Goal: Information Seeking & Learning: Learn about a topic

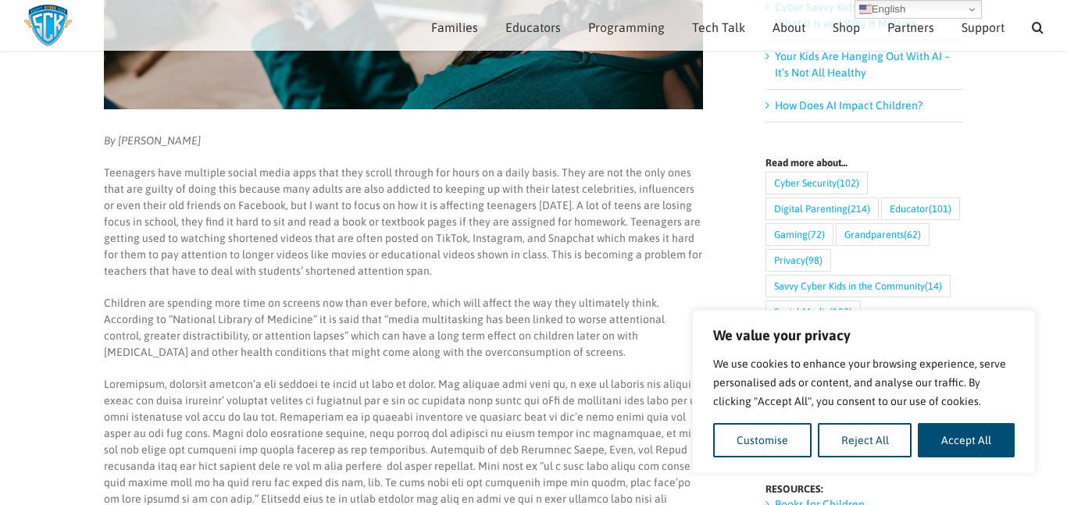
scroll to position [462, 0]
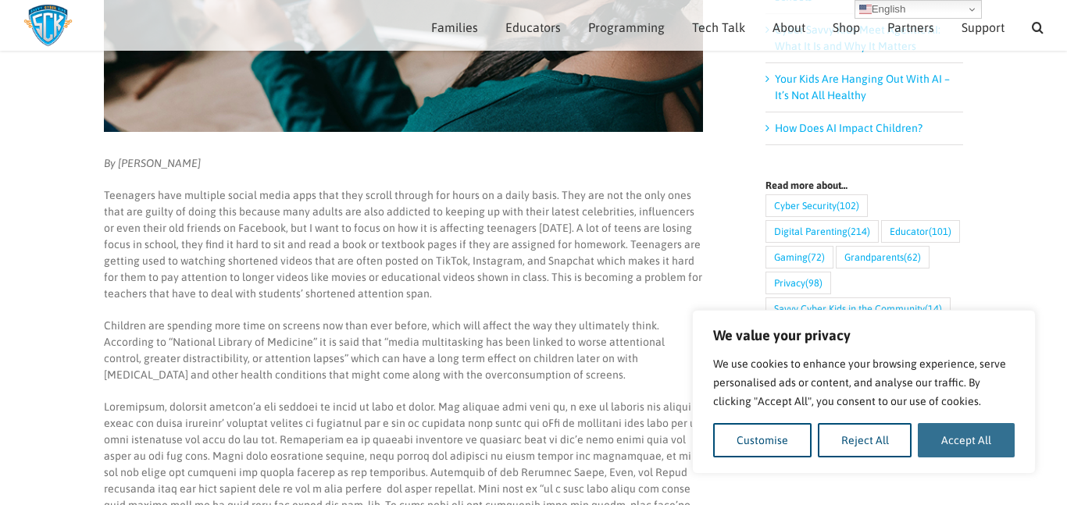
click at [956, 440] on button "Accept All" at bounding box center [966, 440] width 97 height 34
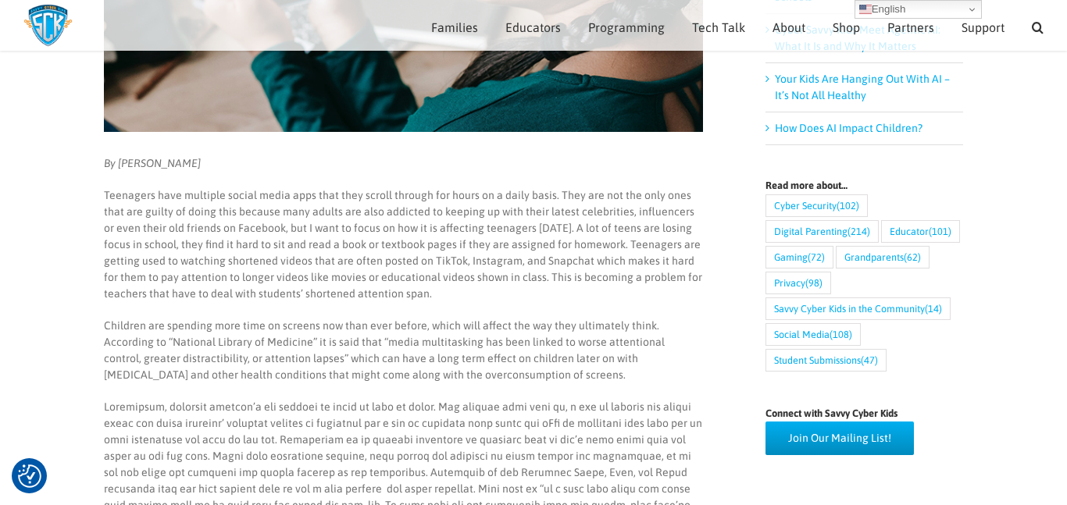
checkbox input "true"
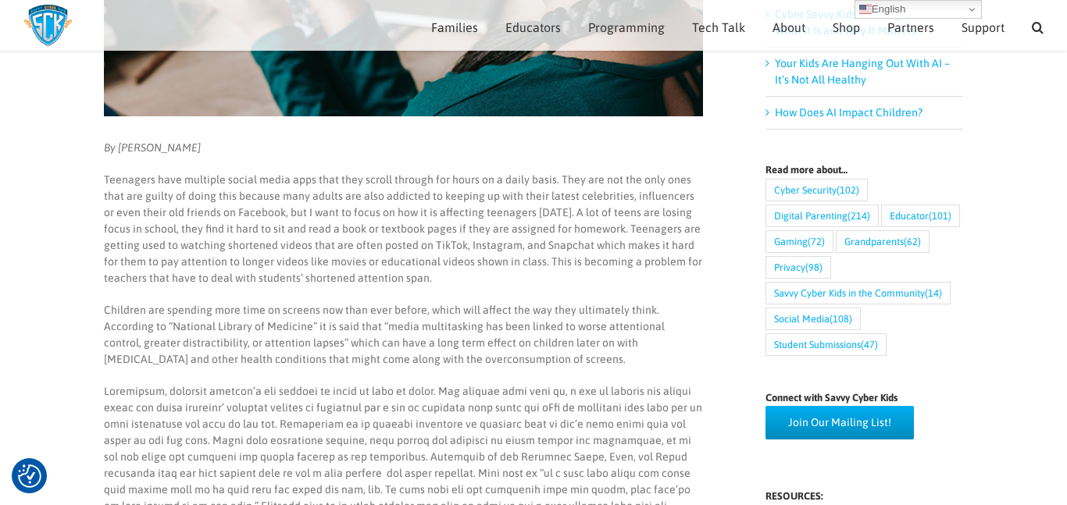
scroll to position [477, 0]
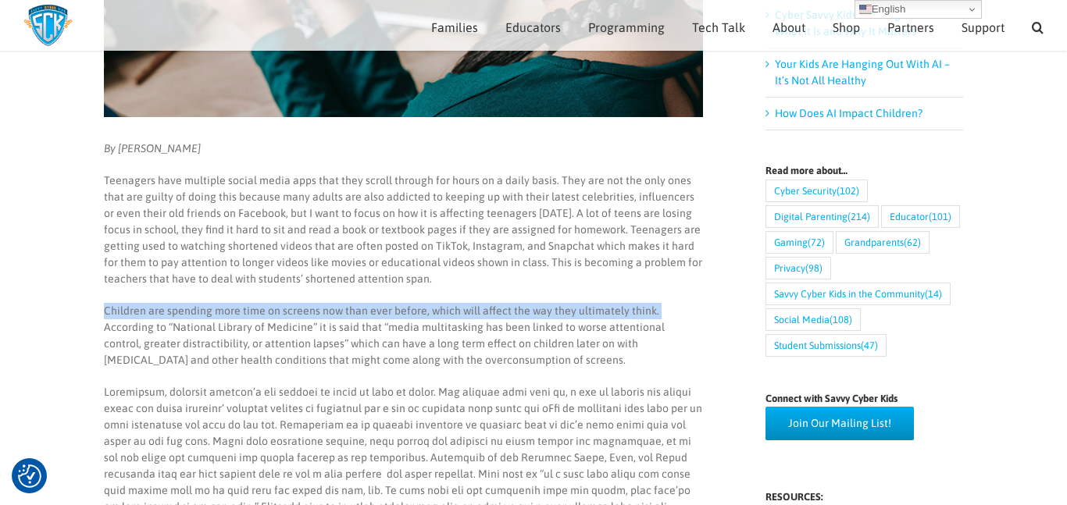
drag, startPoint x: 106, startPoint y: 305, endPoint x: 651, endPoint y: 298, distance: 545.1
copy p "Children are spending more time on screens now than ever before, which will aff…"
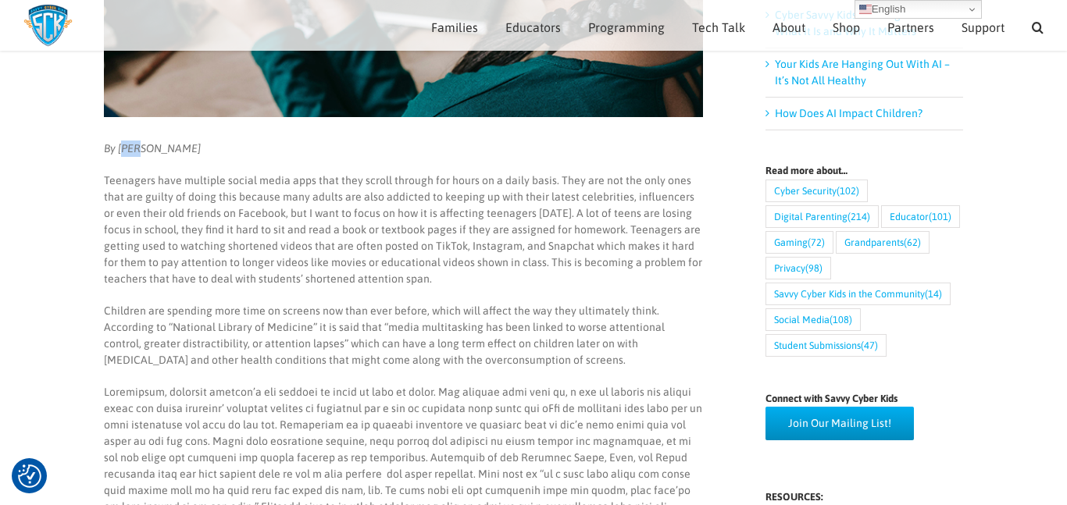
drag, startPoint x: 121, startPoint y: 145, endPoint x: 138, endPoint y: 146, distance: 17.2
click at [138, 146] on em "By [PERSON_NAME]" at bounding box center [152, 148] width 97 height 12
drag, startPoint x: 119, startPoint y: 142, endPoint x: 198, endPoint y: 149, distance: 78.4
click at [198, 149] on p "By [PERSON_NAME]" at bounding box center [403, 149] width 599 height 16
copy em "[PERSON_NAME]"
